Goal: Navigation & Orientation: Find specific page/section

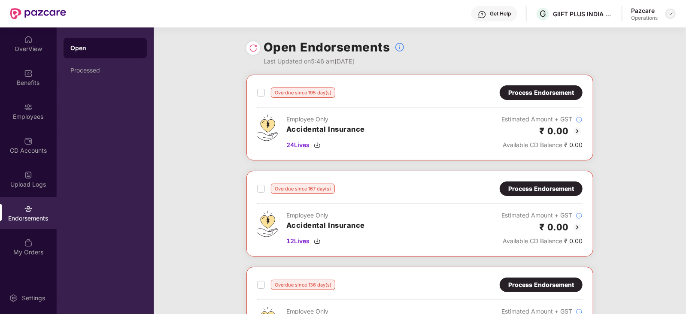
click at [671, 10] on img at bounding box center [671, 13] width 7 height 7
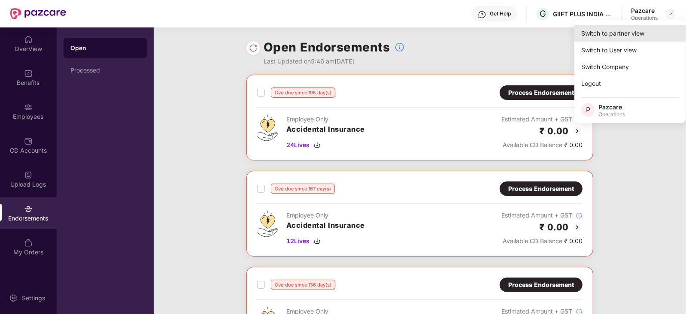
click at [645, 35] on div "Switch to partner view" at bounding box center [631, 33] width 112 height 17
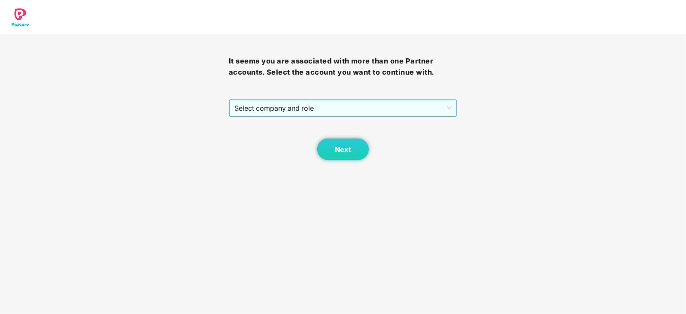
click at [295, 110] on span "Select company and role" at bounding box center [344, 108] width 218 height 16
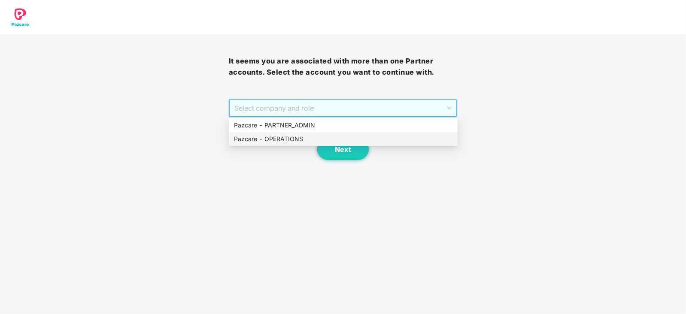
click at [288, 136] on div "Pazcare - OPERATIONS" at bounding box center [343, 138] width 219 height 9
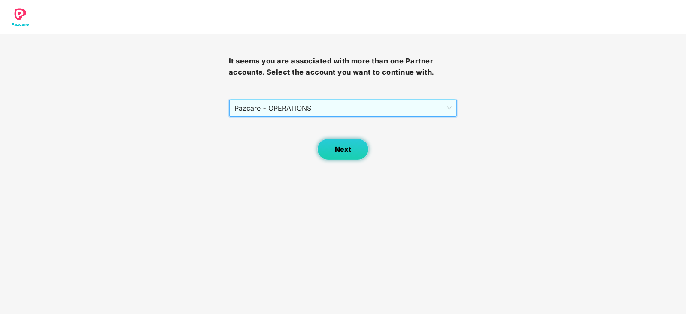
click at [322, 145] on button "Next" at bounding box center [343, 149] width 52 height 21
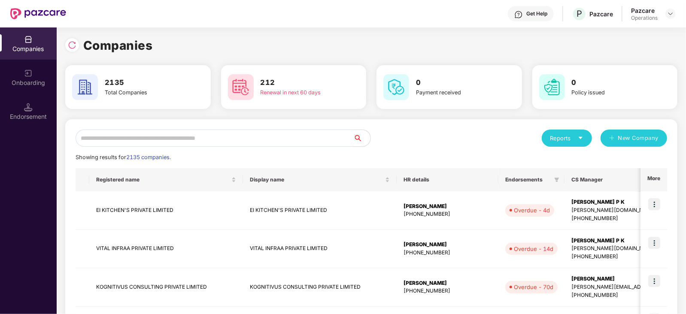
click at [247, 143] on input "text" at bounding box center [215, 138] width 278 height 17
paste input "**********"
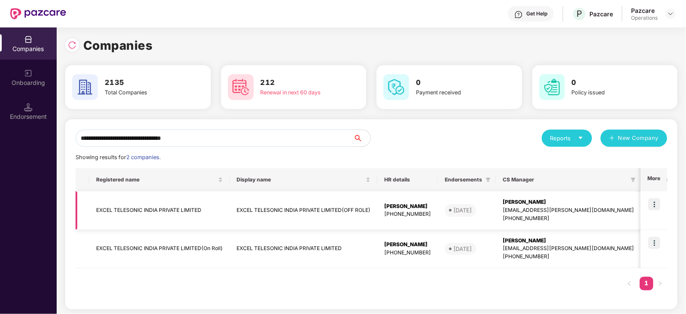
type input "**********"
click at [656, 206] on img at bounding box center [655, 204] width 12 height 12
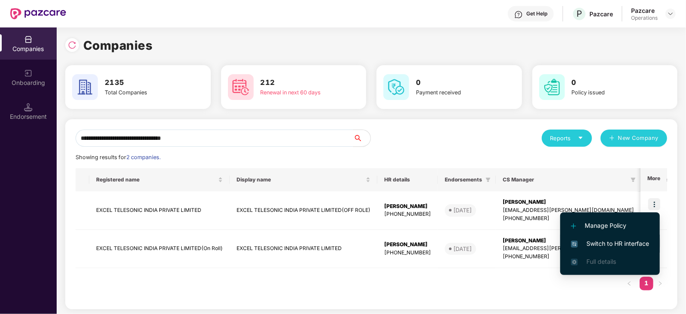
click at [638, 246] on span "Switch to HR interface" at bounding box center [610, 243] width 78 height 9
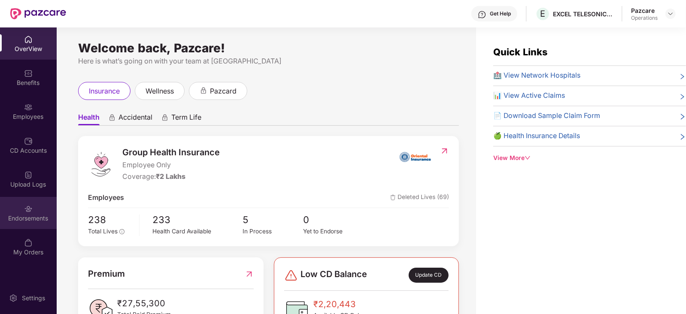
click at [39, 214] on div "Endorsements" at bounding box center [28, 218] width 57 height 9
